Goal: Check status: Check status

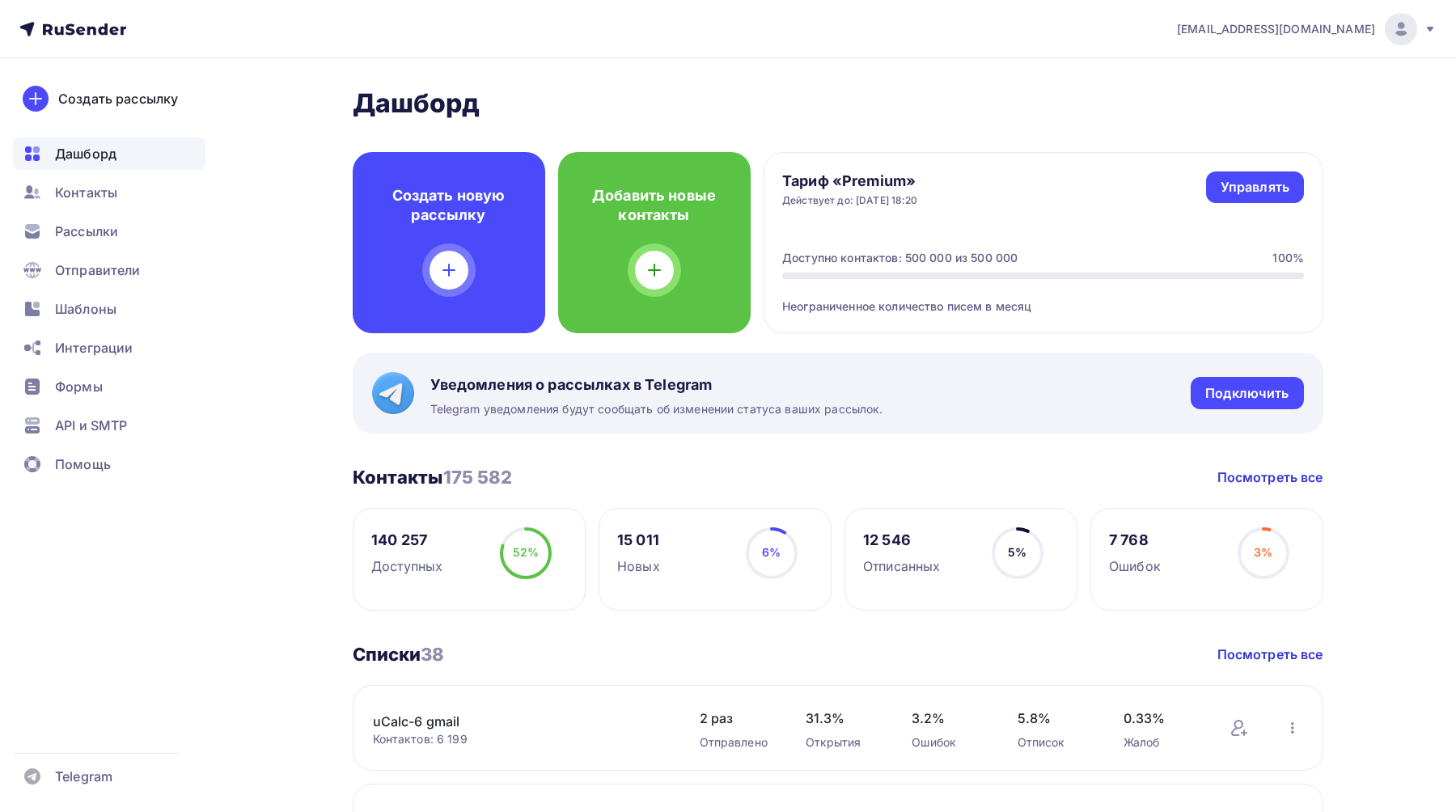
click at [1424, 27] on icon at bounding box center [1431, 30] width 13 height 13
click at [1288, 146] on link "Выйти" at bounding box center [1290, 148] width 272 height 32
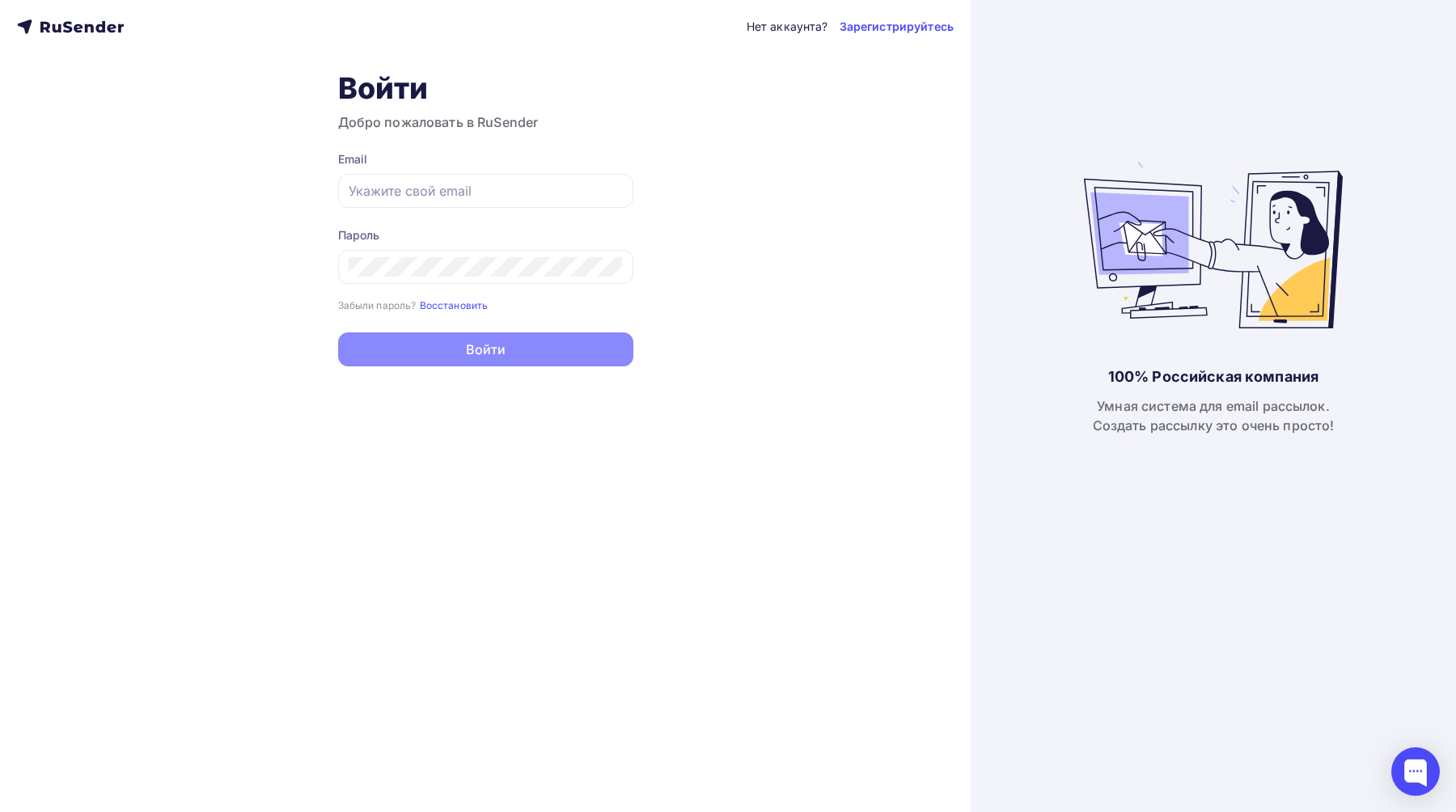
type input "[EMAIL_ADDRESS][DOMAIN_NAME]"
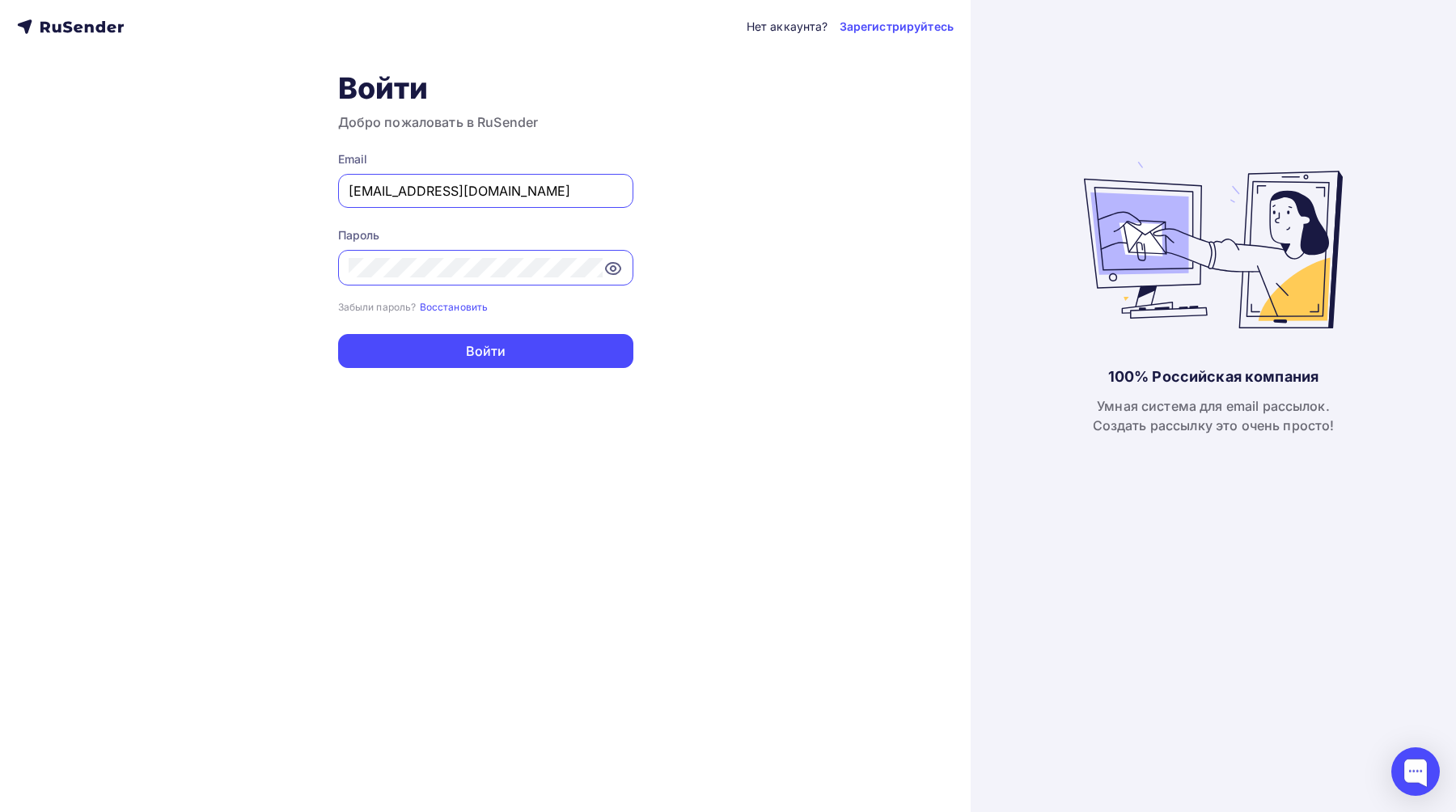
click at [553, 195] on input "[EMAIL_ADDRESS][DOMAIN_NAME]" at bounding box center [486, 191] width 274 height 20
drag, startPoint x: 795, startPoint y: 332, endPoint x: 715, endPoint y: 309, distance: 83.2
click at [795, 332] on div "Нет аккаунта? Зарегистрируйтесь Войти Добро пожаловать в RuSender Email joshgri…" at bounding box center [486, 406] width 971 height 812
click at [613, 267] on icon at bounding box center [613, 268] width 5 height 5
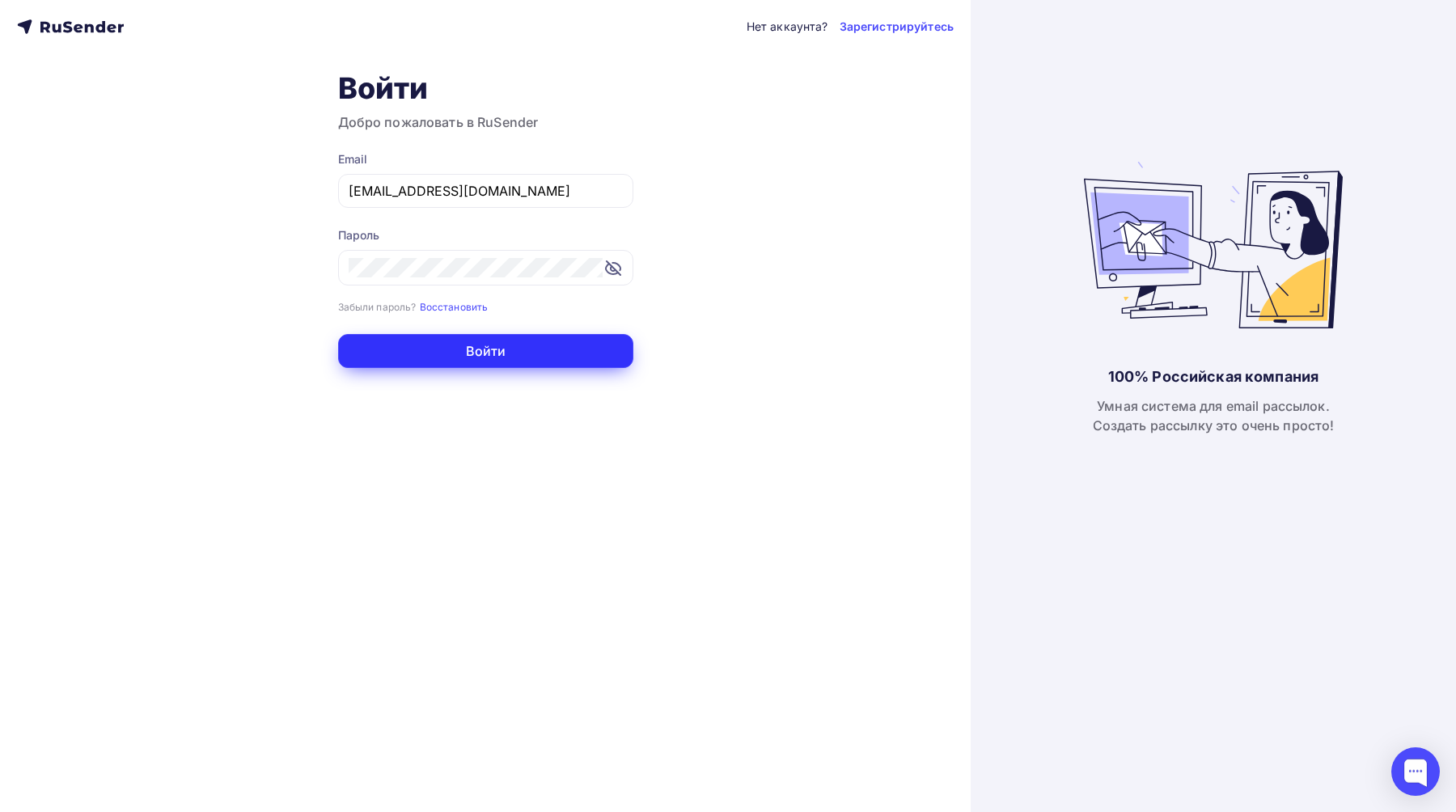
click at [586, 359] on button "Войти" at bounding box center [486, 350] width 295 height 34
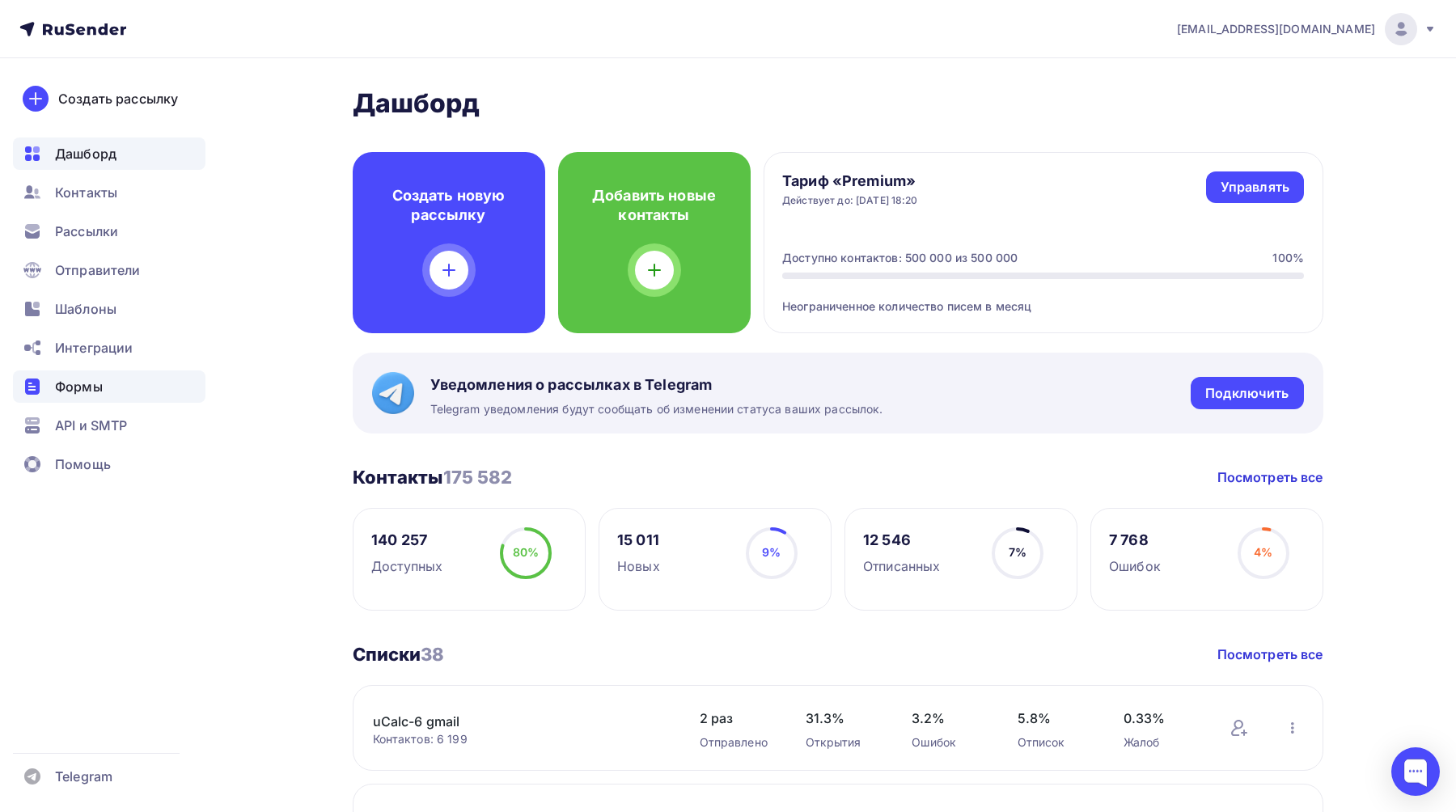
drag, startPoint x: 91, startPoint y: 417, endPoint x: 148, endPoint y: 385, distance: 65.4
click at [91, 417] on span "API и SMTP" at bounding box center [91, 426] width 72 height 20
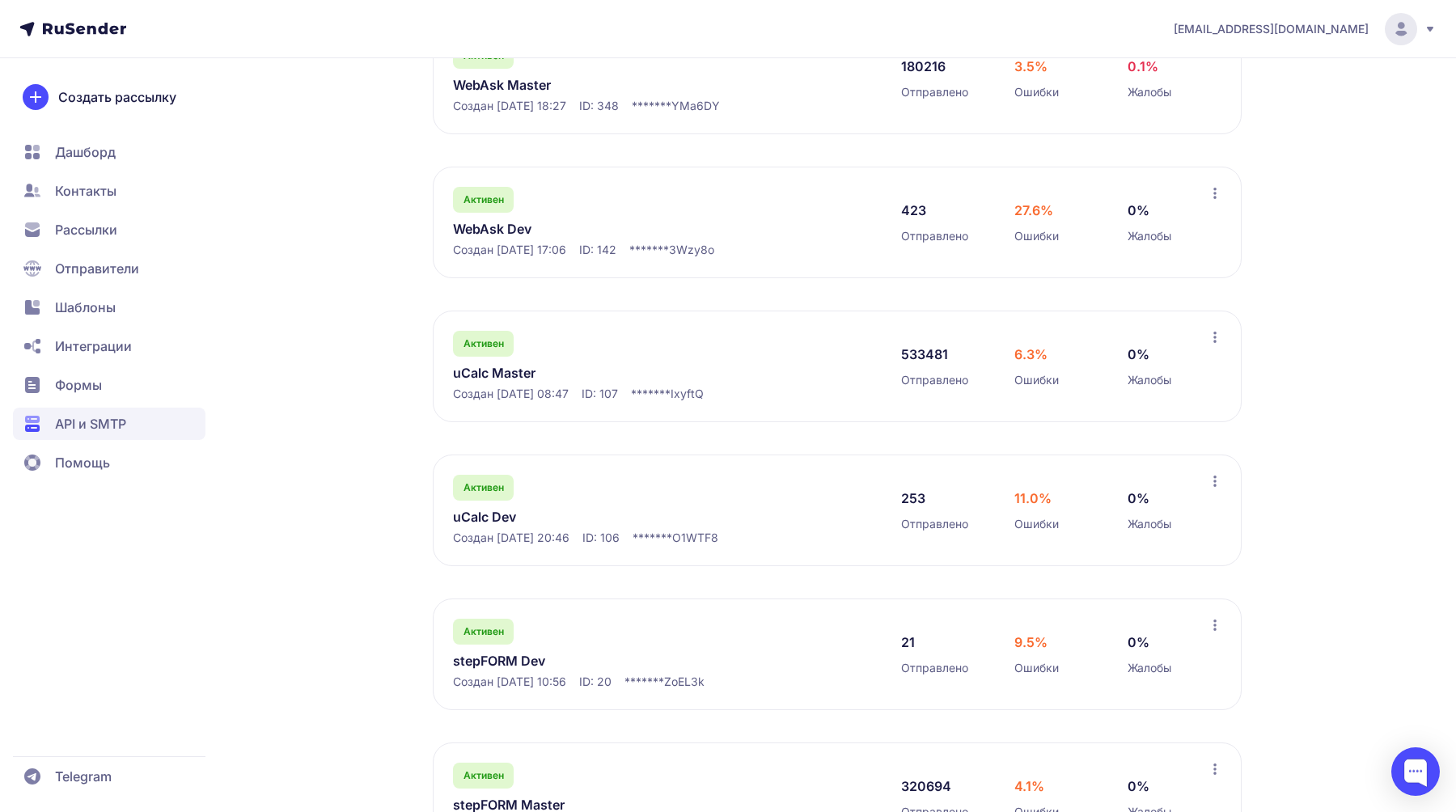
scroll to position [381, 0]
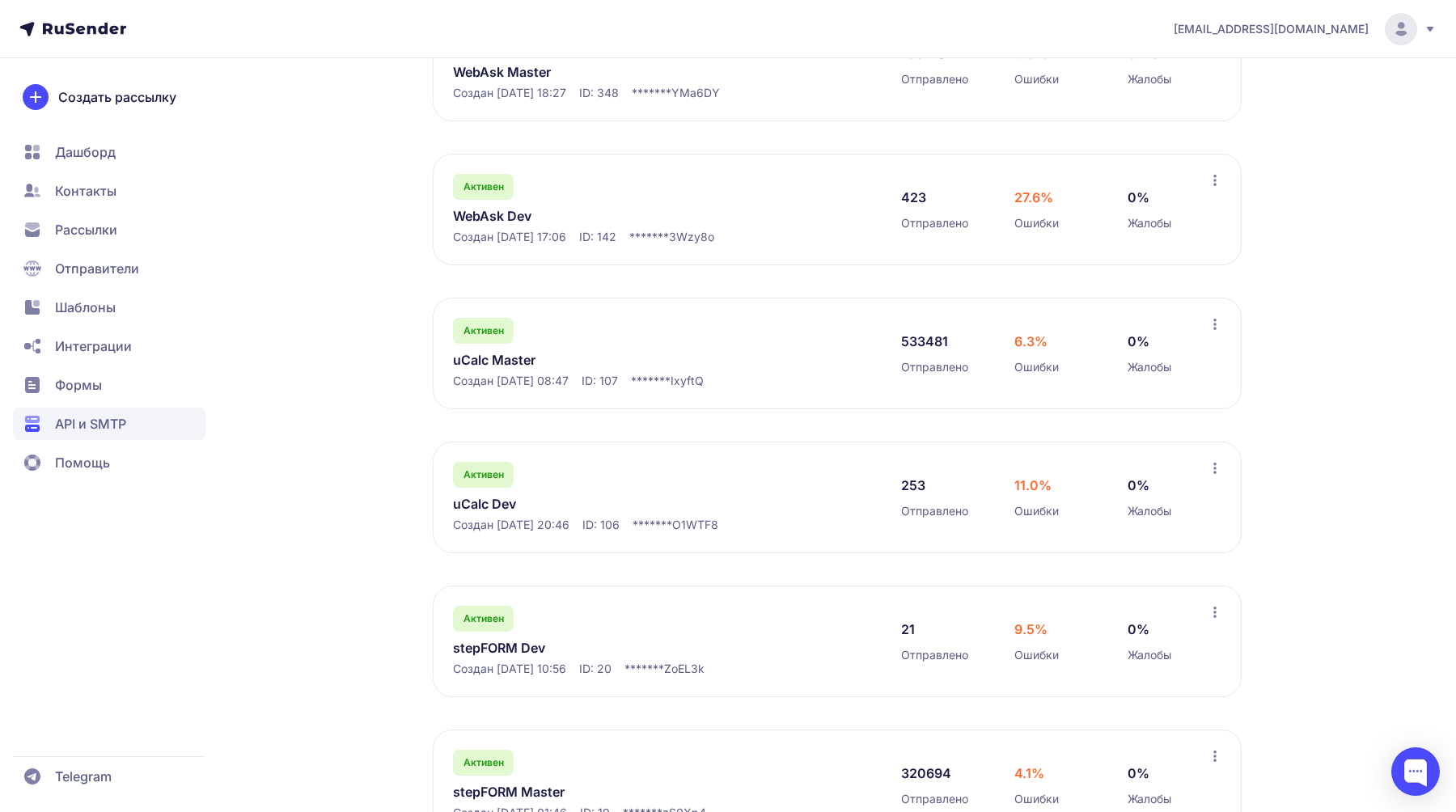
click at [514, 351] on div "Активен uCalc Master Создан [DATE] 08:47 ID: 107 ******* IxyftQ" at bounding box center [660, 354] width 416 height 71
click at [510, 359] on link "uCalc Master" at bounding box center [618, 360] width 331 height 20
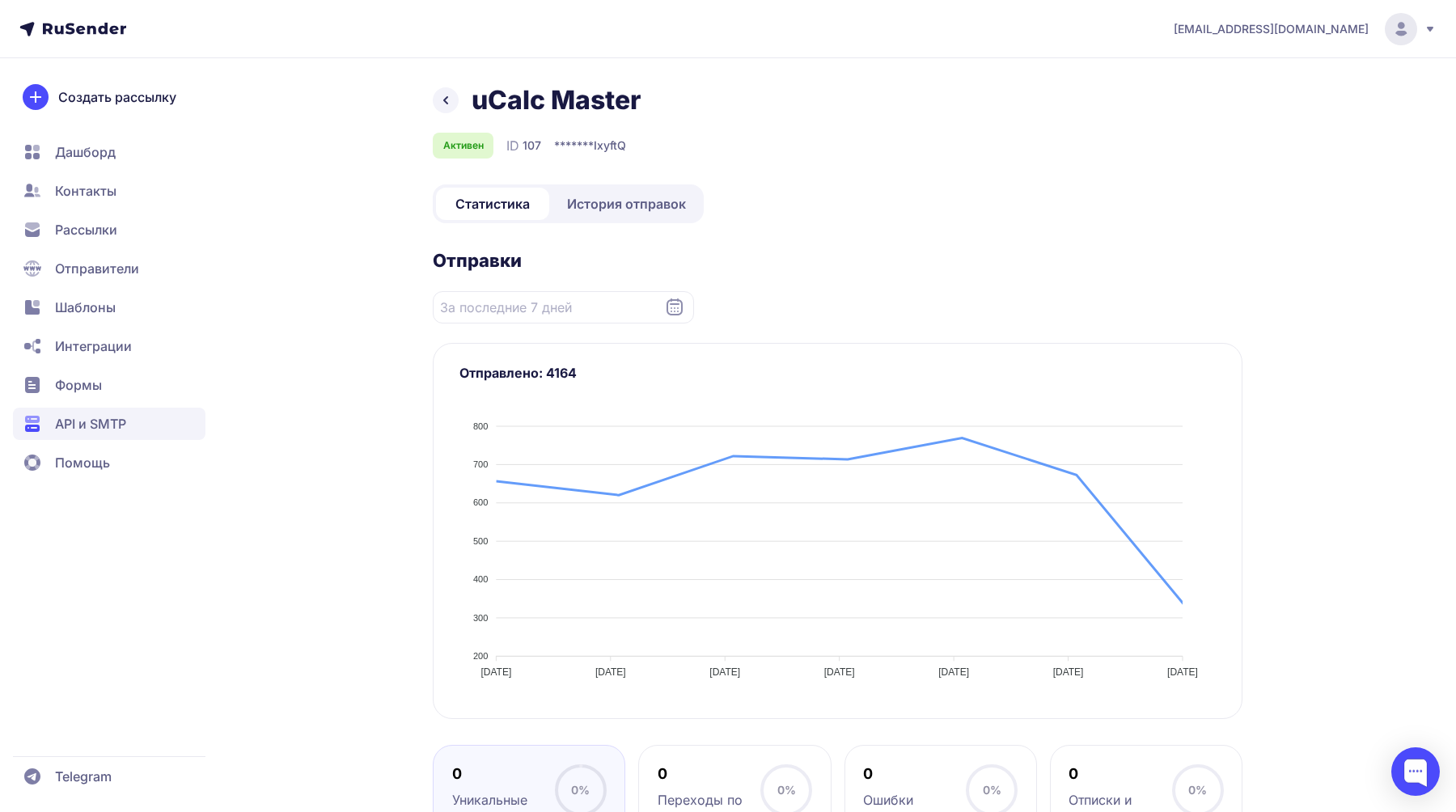
click at [457, 102] on link at bounding box center [446, 101] width 26 height 26
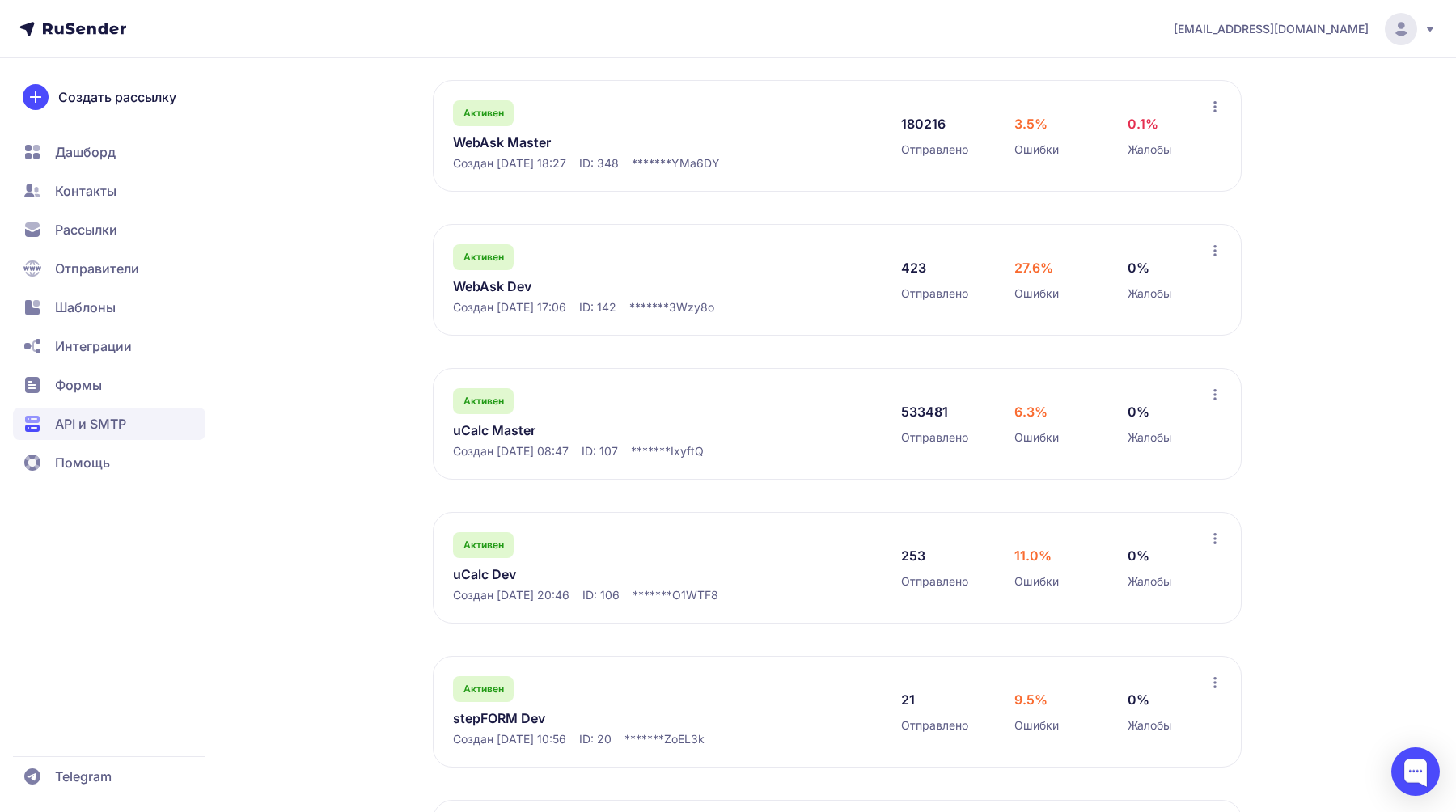
scroll to position [344, 0]
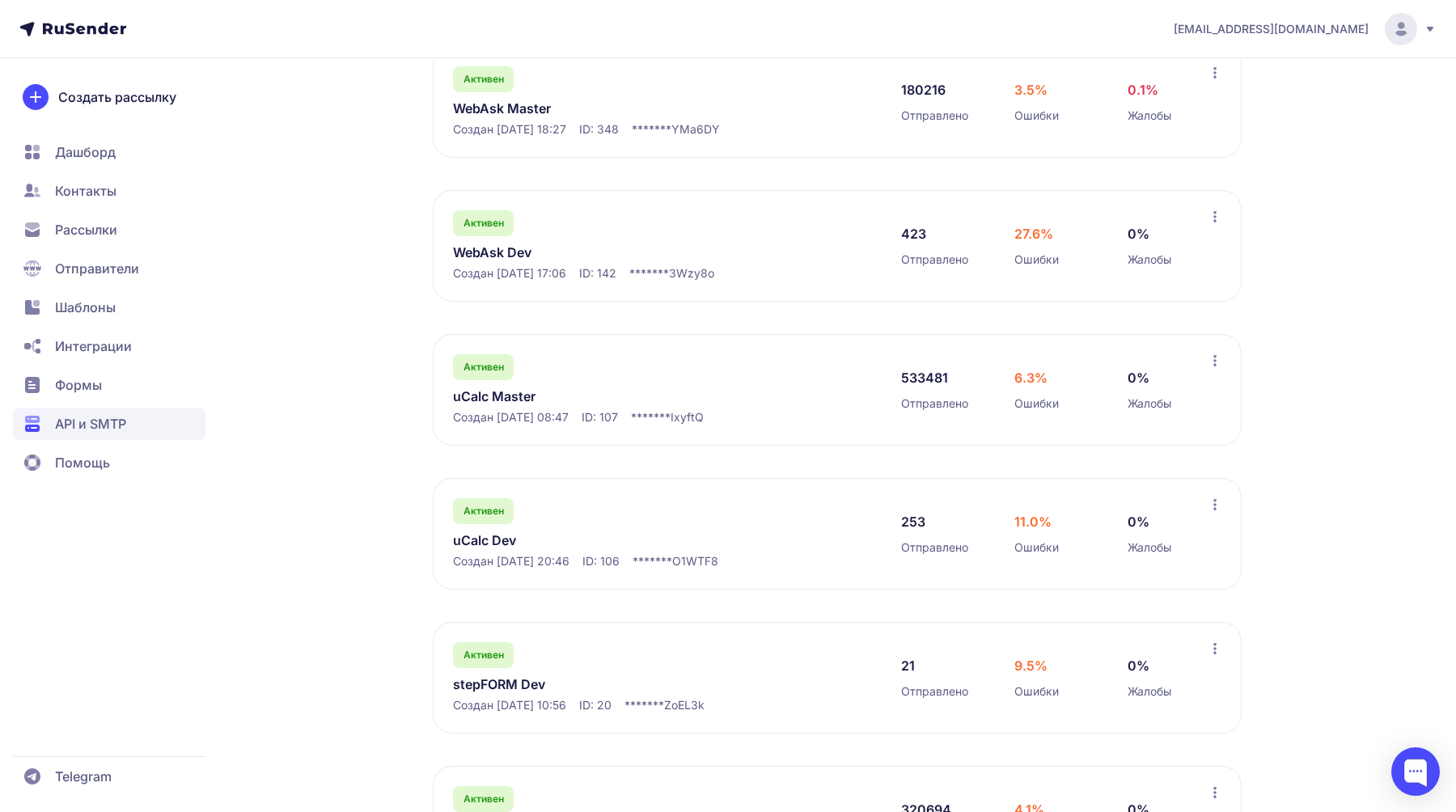
click at [486, 397] on link "uCalc Master" at bounding box center [618, 396] width 331 height 20
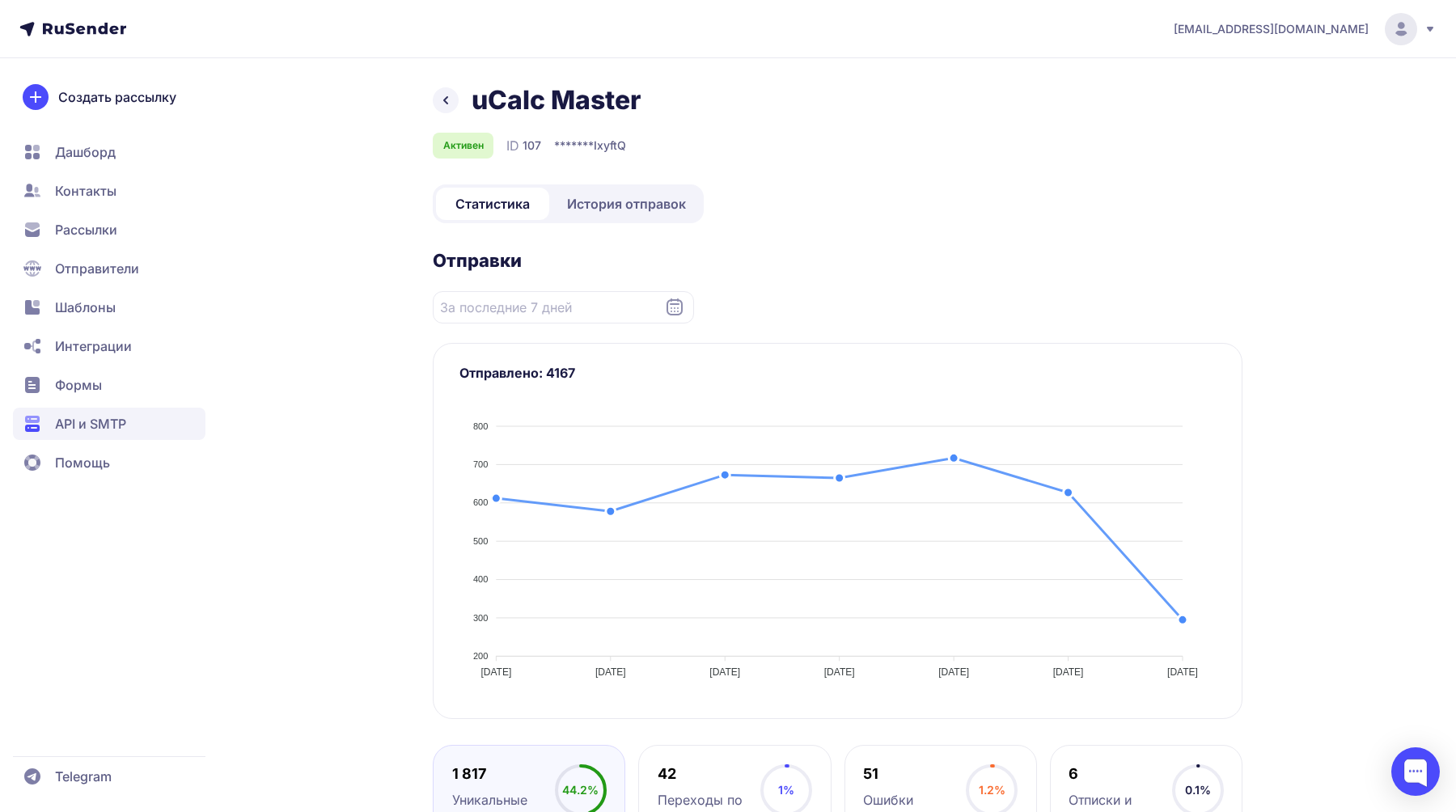
click at [608, 212] on span "История отправок" at bounding box center [626, 204] width 119 height 20
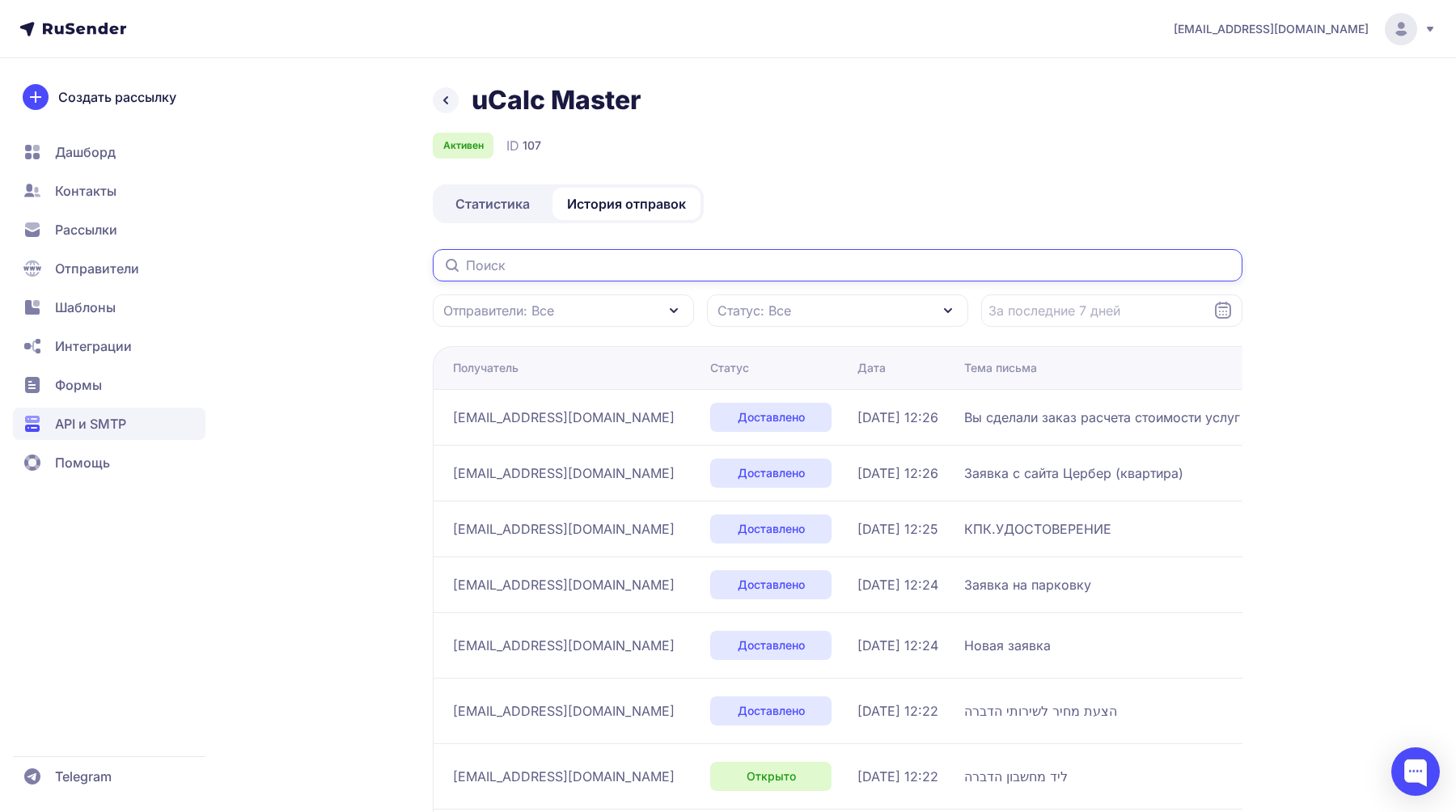
click at [606, 270] on input "text" at bounding box center [838, 265] width 810 height 32
click at [730, 273] on input "text" at bounding box center [838, 265] width 810 height 32
paste input "[EMAIL_ADDRESS][DOMAIN_NAME]"
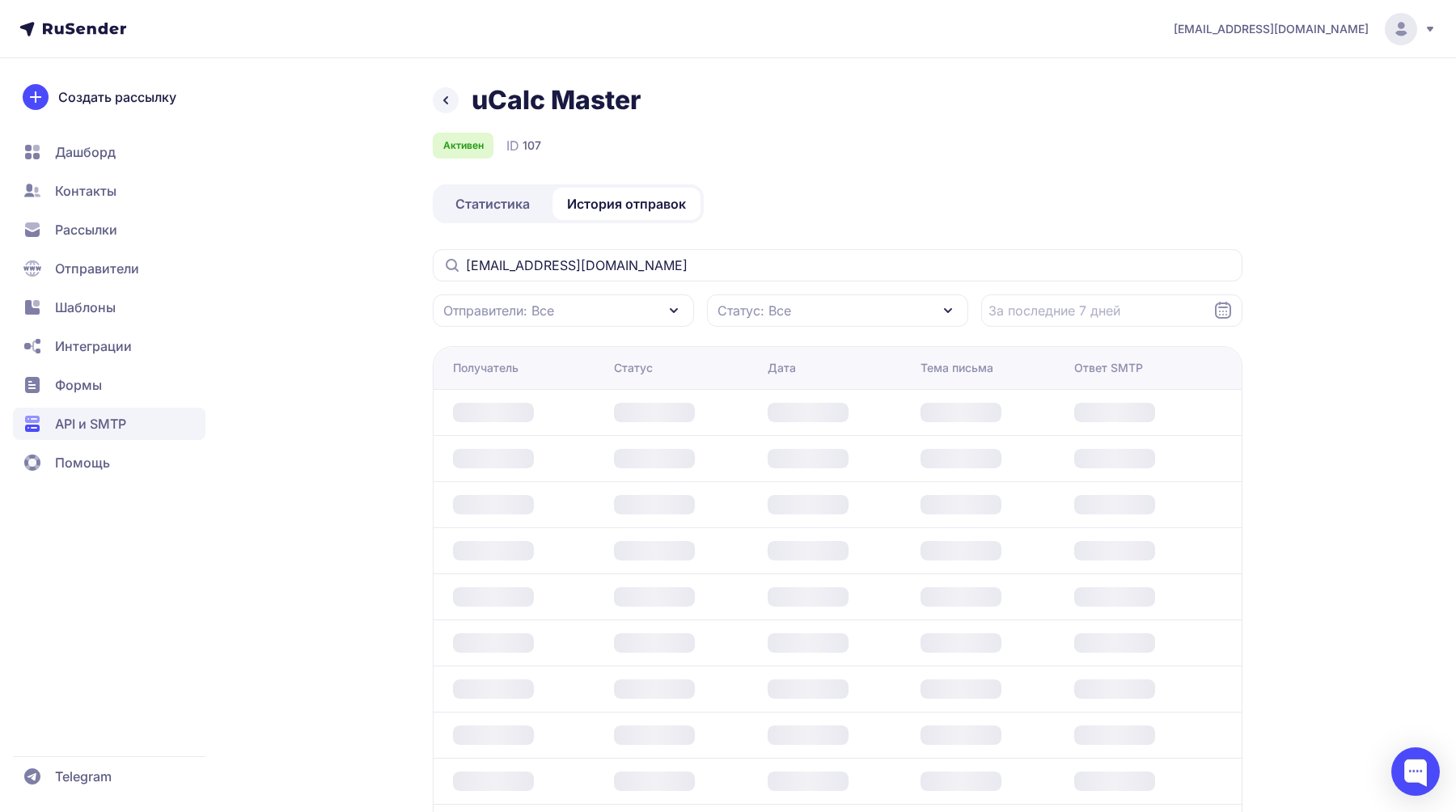
click at [832, 194] on div "uCalc Master Активен ID 107 Статистика История отправок [EMAIL_ADDRESS][DOMAIN_…" at bounding box center [838, 517] width 810 height 865
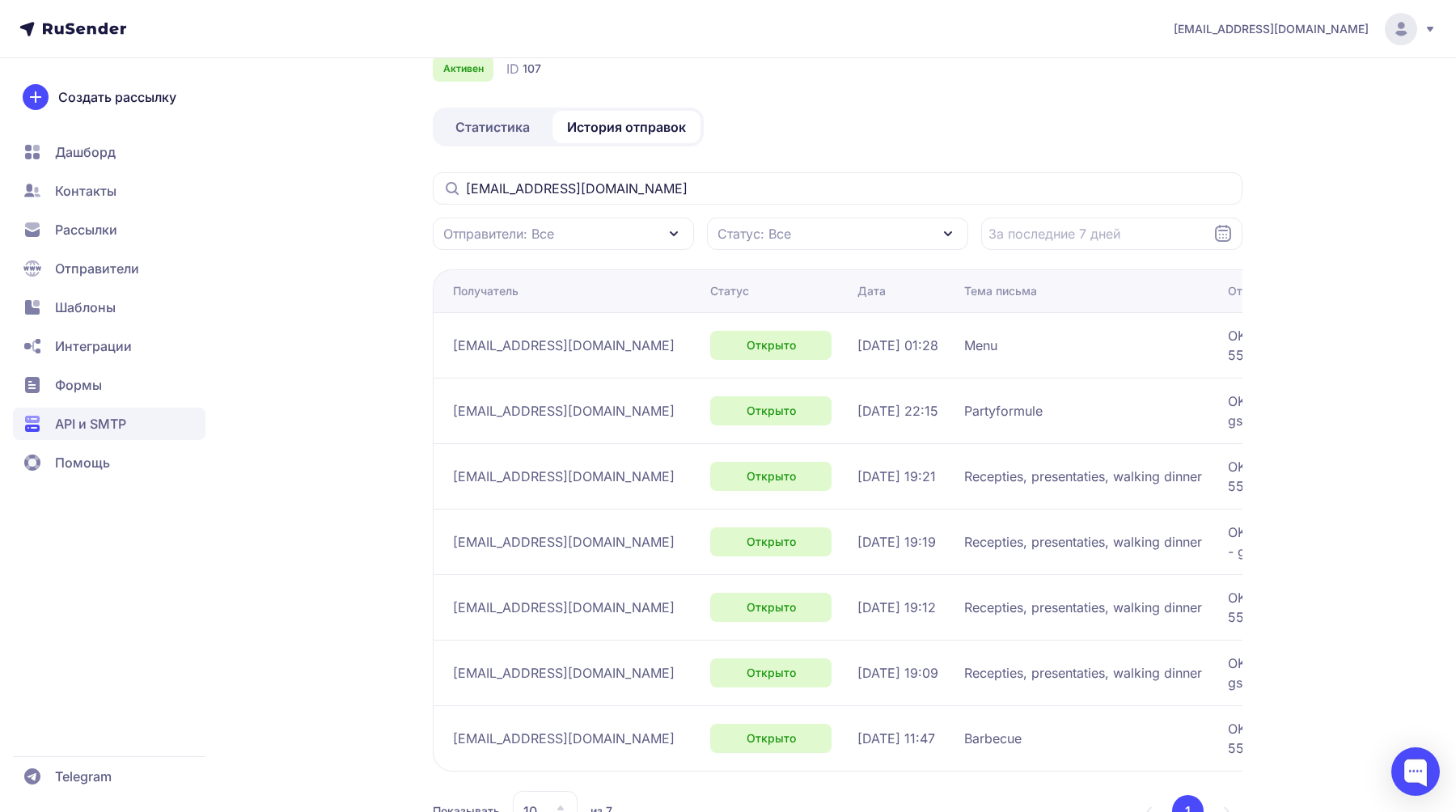
scroll to position [83, 0]
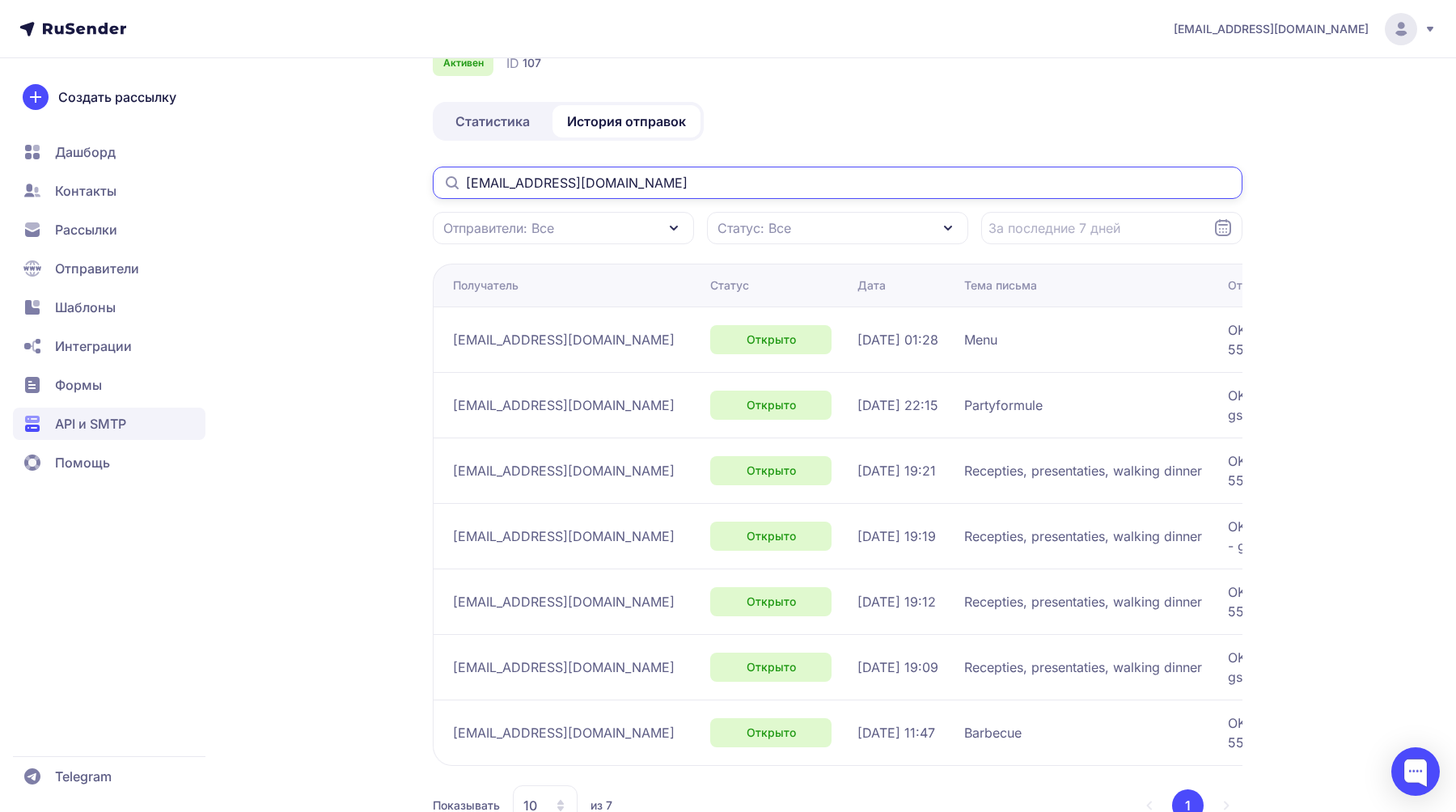
click at [623, 182] on input "[EMAIL_ADDRESS][DOMAIN_NAME]" at bounding box center [838, 182] width 810 height 32
paste input ".[EMAIL_ADDRESS][DOMAIN_NAME]"
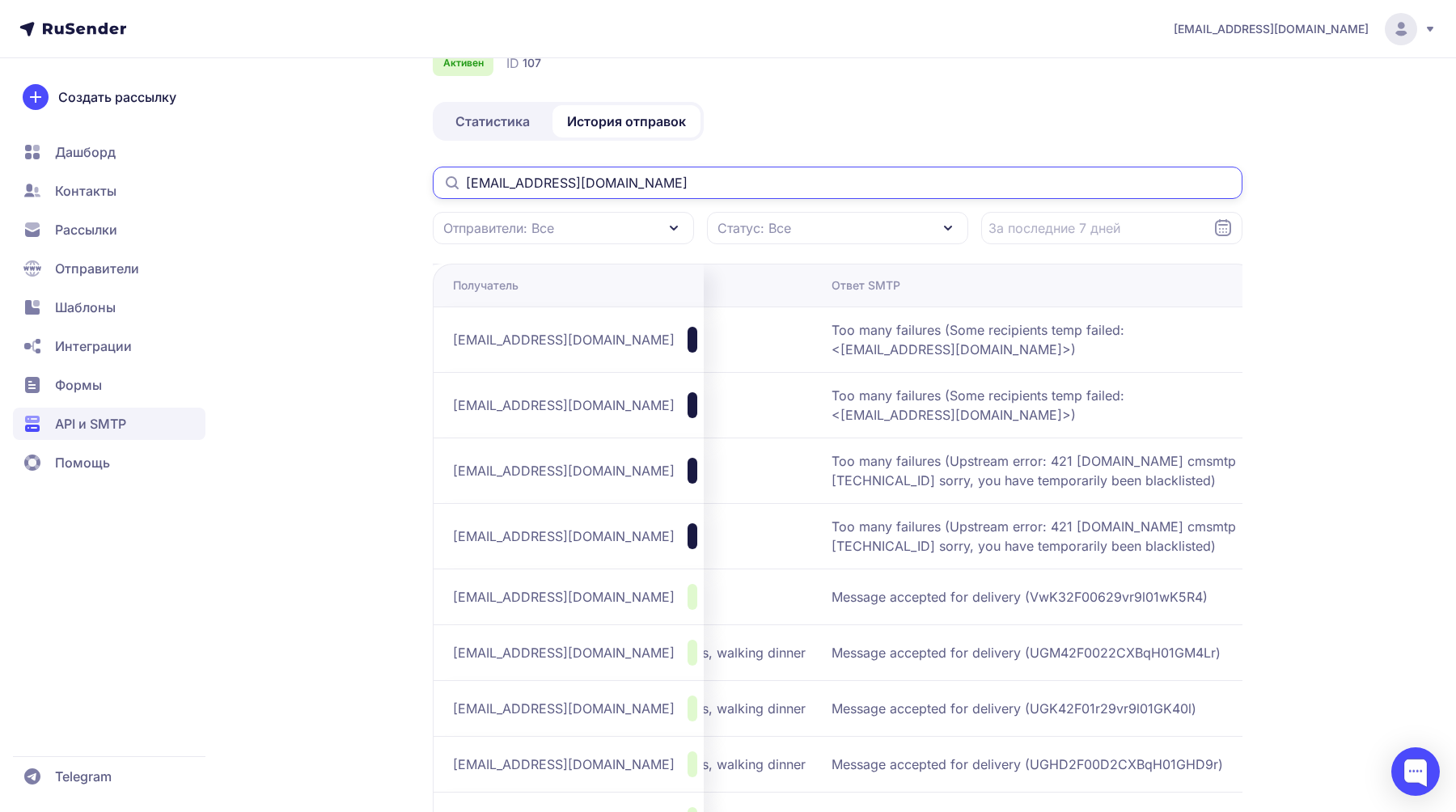
scroll to position [0, 397]
type input "[EMAIL_ADDRESS][DOMAIN_NAME]"
drag, startPoint x: 942, startPoint y: 340, endPoint x: 1116, endPoint y: 357, distance: 174.8
click at [1116, 357] on td "Too many failures (Some recipients temp failed: <[EMAIL_ADDRESS][DOMAIN_NAME]>)" at bounding box center [1039, 340] width 431 height 66
click at [1116, 357] on span "Too many failures (Some recipients temp failed: <[EMAIL_ADDRESS][DOMAIN_NAME]>)" at bounding box center [1033, 340] width 404 height 39
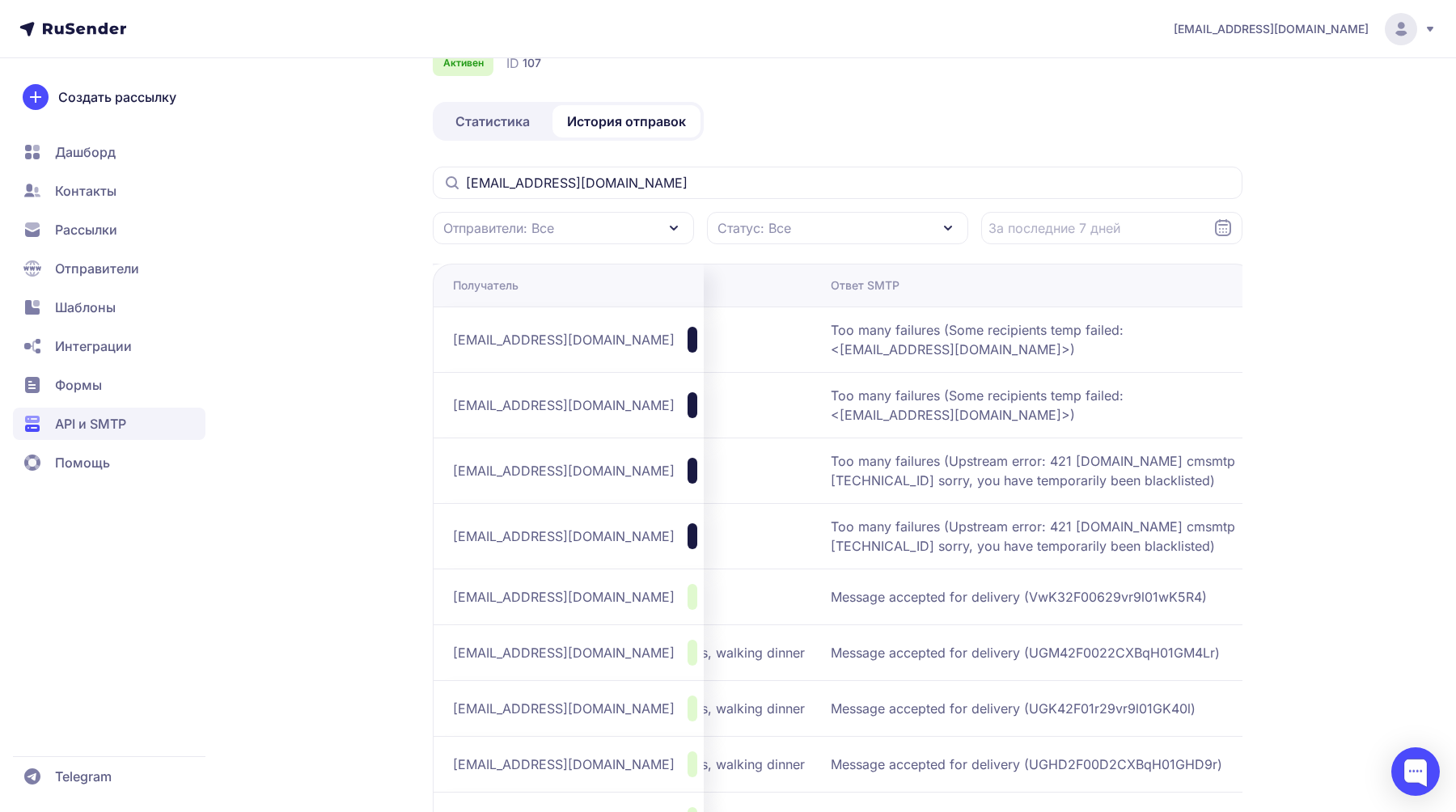
click at [1116, 357] on span "Too many failures (Some recipients temp failed: <[EMAIL_ADDRESS][DOMAIN_NAME]>)" at bounding box center [1033, 340] width 404 height 39
drag, startPoint x: 831, startPoint y: 460, endPoint x: 988, endPoint y: 518, distance: 167.4
click at [988, 503] on td "Too many failures (Upstream error: 421 [DOMAIN_NAME] cmsmtp [TECHNICAL_ID] sorr…" at bounding box center [1028, 471] width 431 height 66
copy span "Too many failures (Upstream error: 421 [DOMAIN_NAME] cmsmtp [TECHNICAL_ID] sorr…"
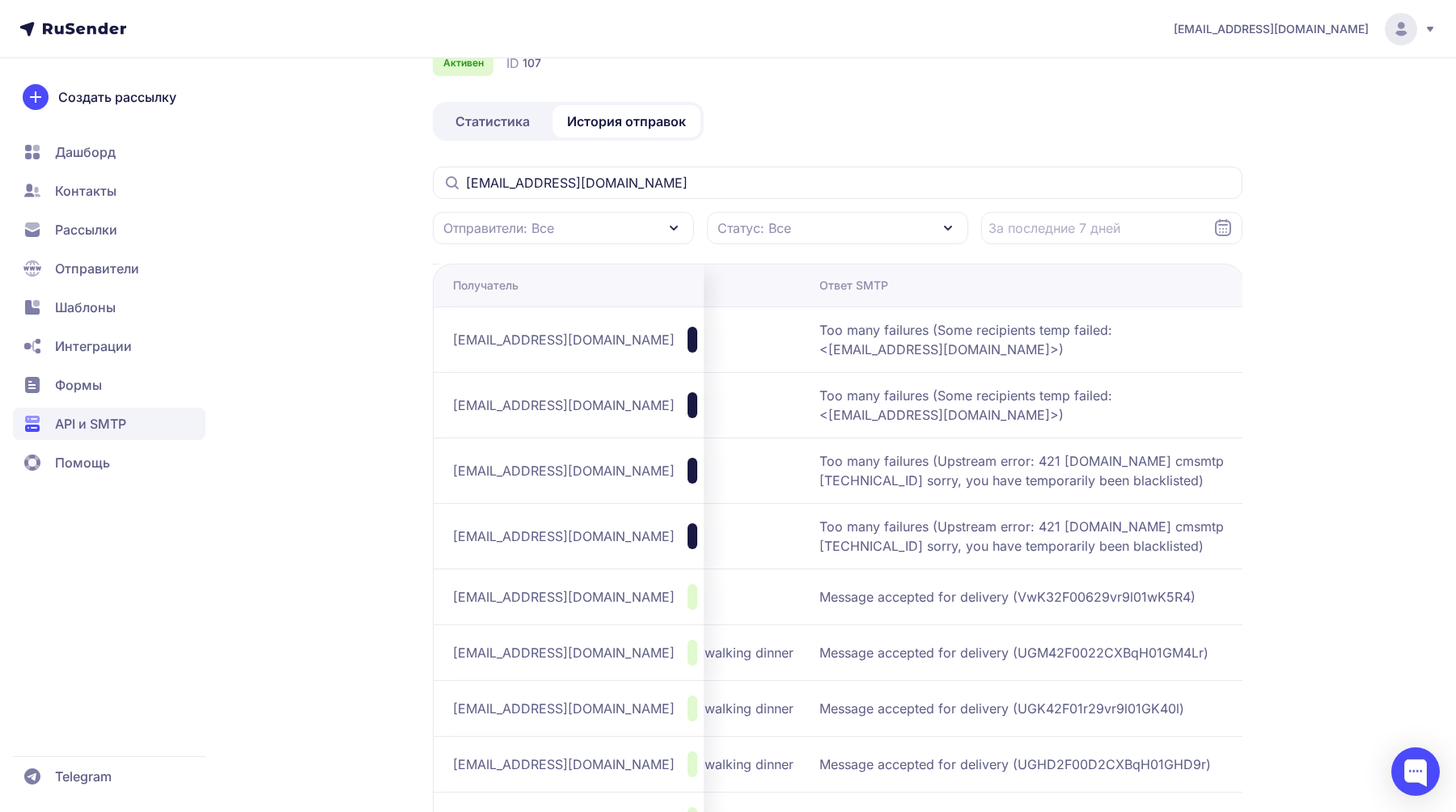
click at [960, 556] on span "Too many failures (Upstream error: 421 [DOMAIN_NAME] cmsmtp [TECHNICAL_ID] sorr…" at bounding box center [1021, 536] width 404 height 39
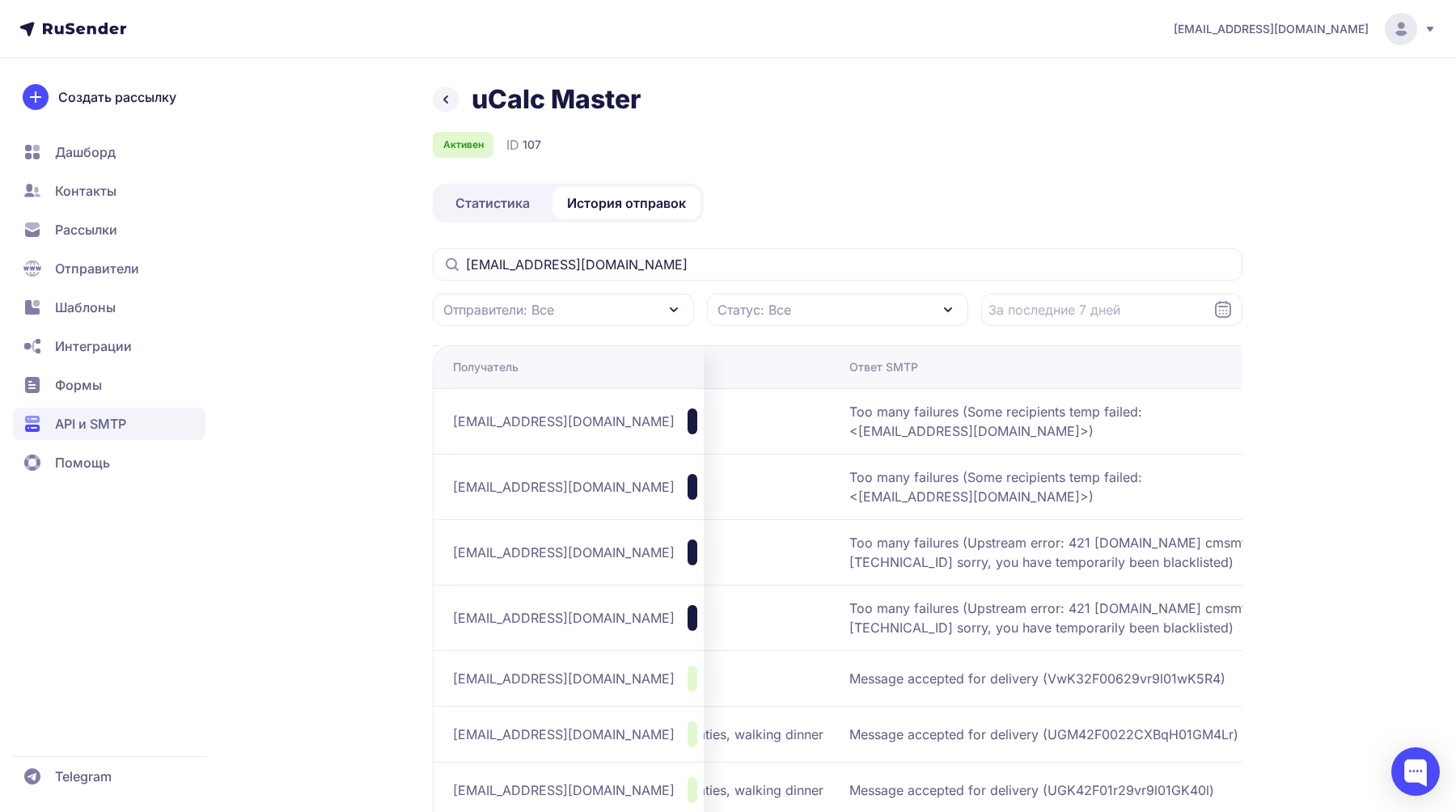
scroll to position [0, 0]
click at [646, 279] on input "[EMAIL_ADDRESS][DOMAIN_NAME]" at bounding box center [838, 265] width 810 height 32
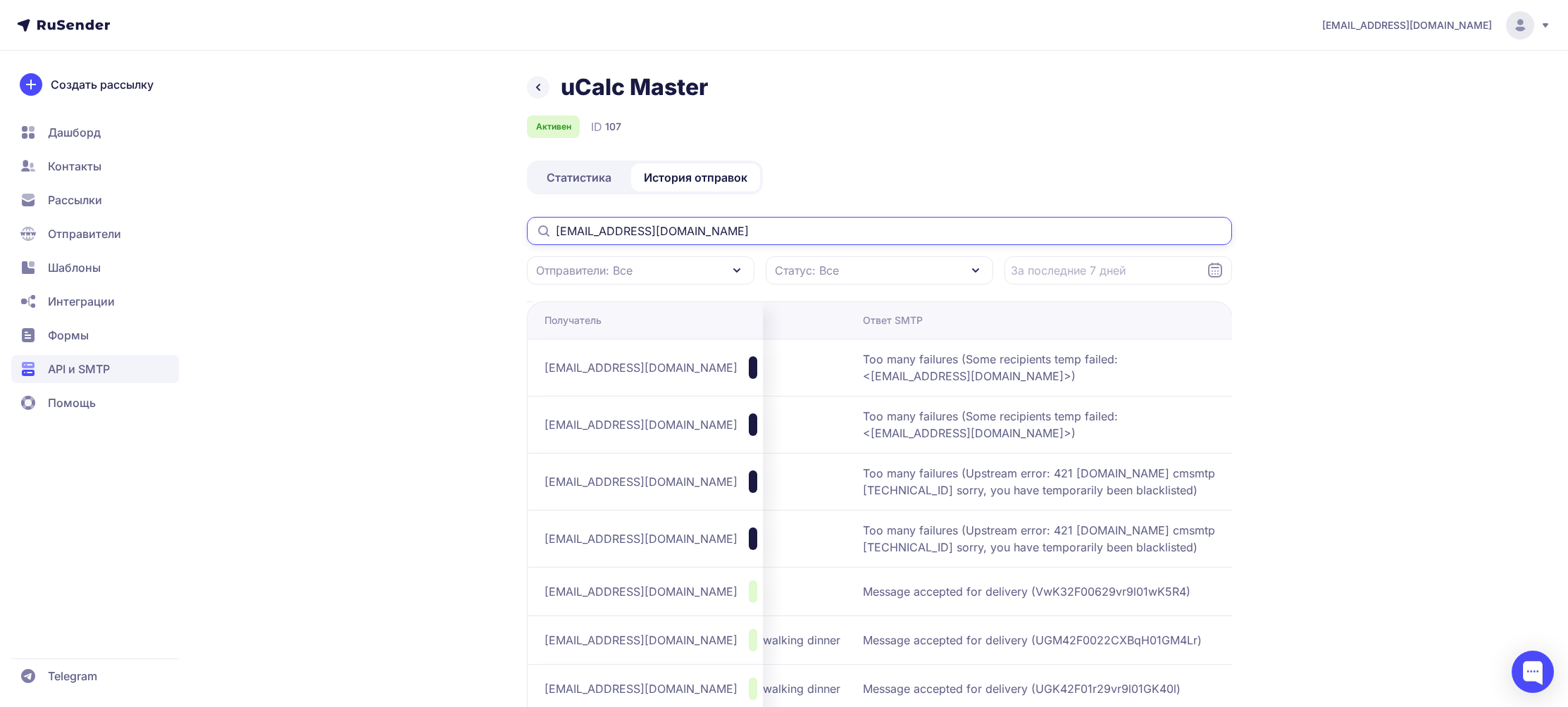
scroll to position [0, 363]
